Goal: Check status

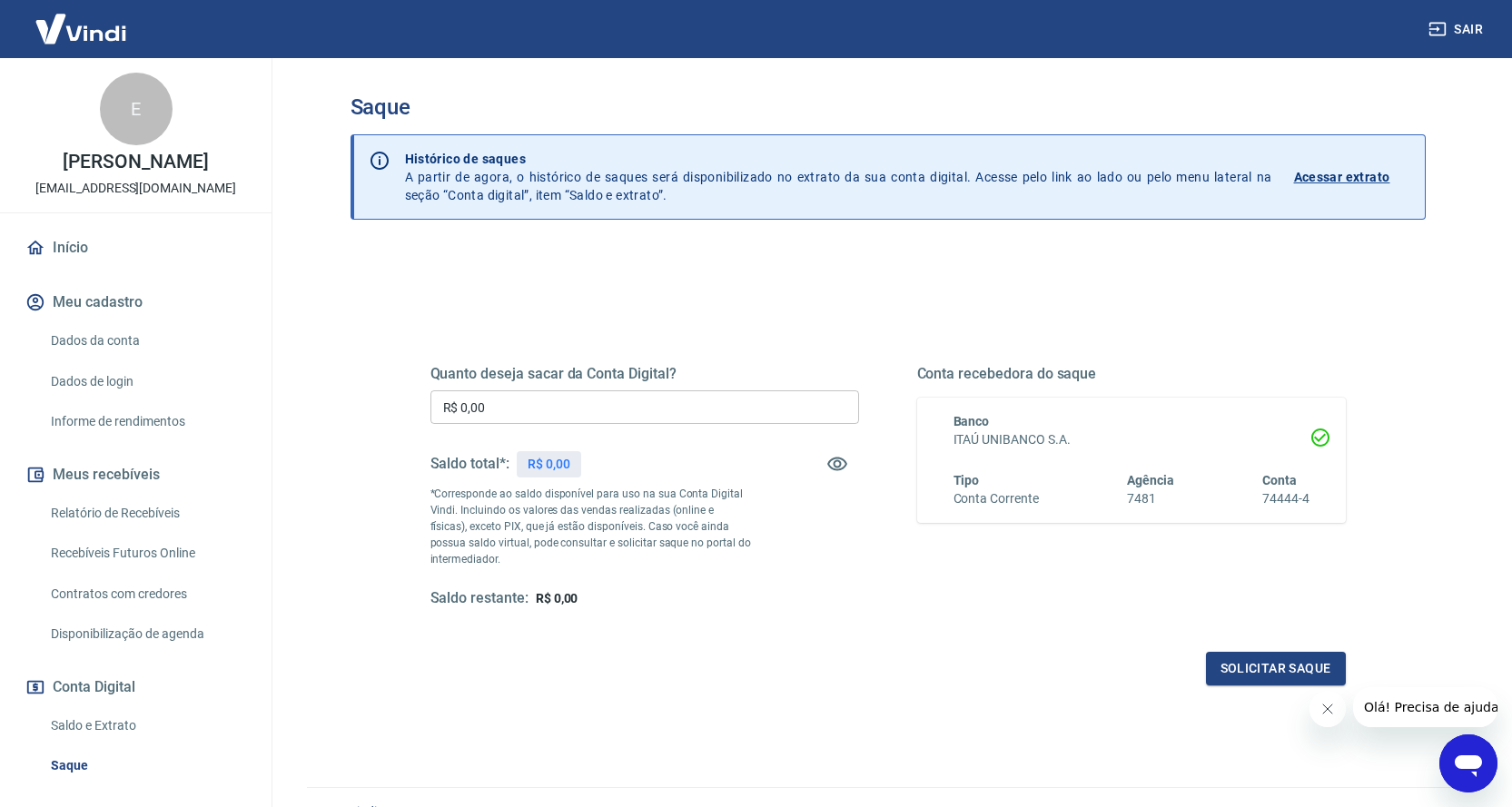
click at [1330, 174] on p "Acessar extrato" at bounding box center [1342, 177] width 96 height 18
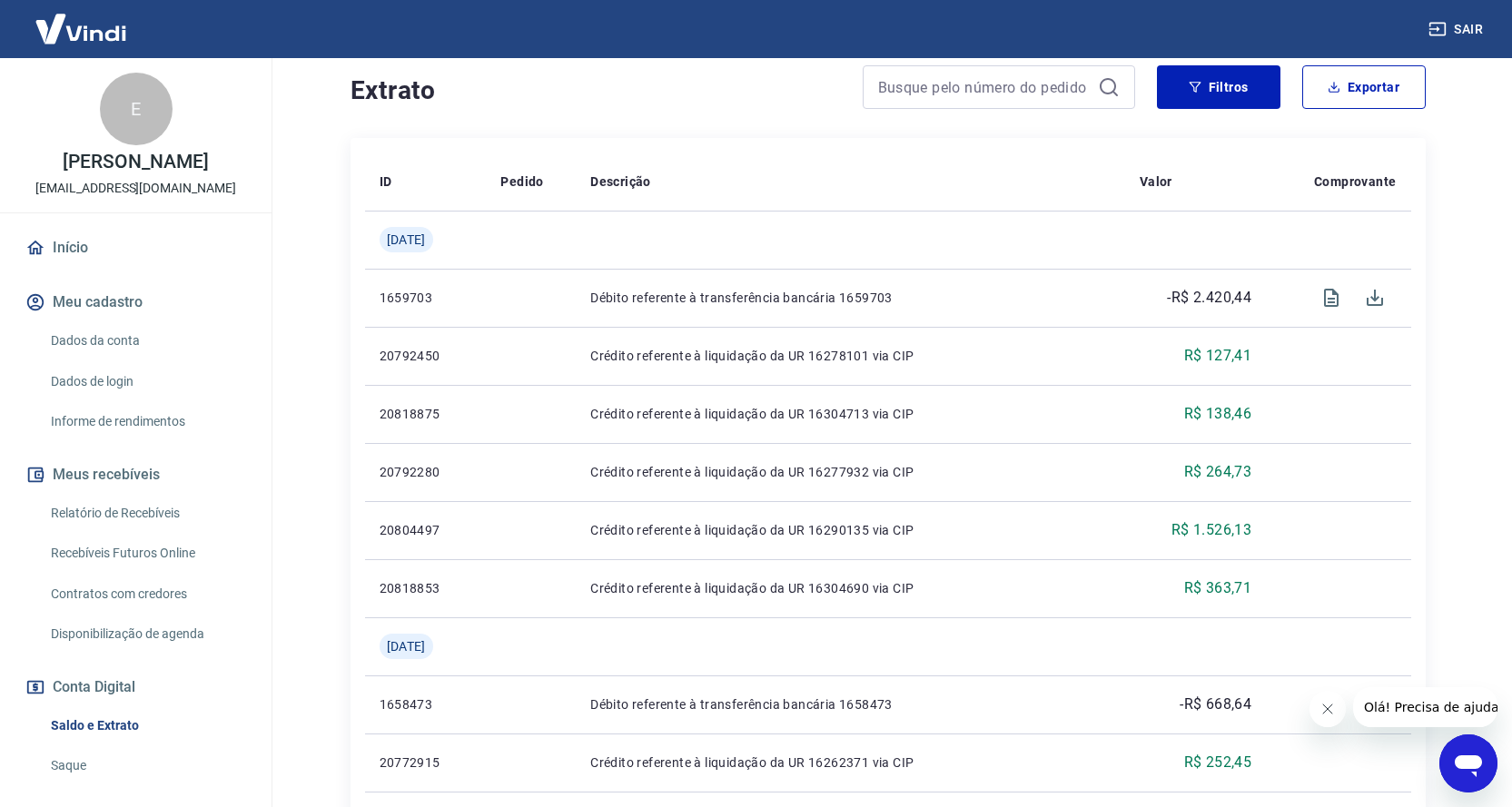
scroll to position [363, 0]
